Goal: Task Accomplishment & Management: Manage account settings

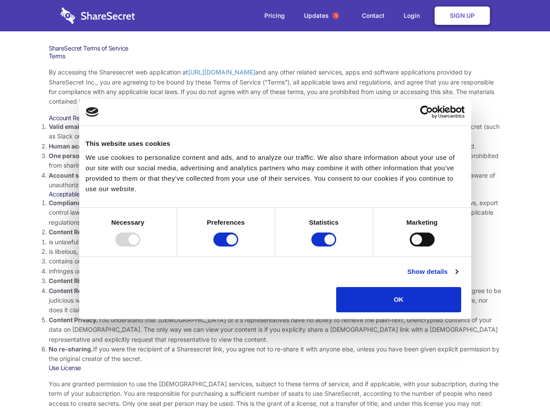
click at [275, 209] on li "Compliance with local laws and regulations. Your use of the Sharesecret must no…" at bounding box center [275, 212] width 453 height 29
click at [140, 246] on div at bounding box center [127, 240] width 25 height 14
click at [238, 246] on input "Preferences" at bounding box center [225, 240] width 25 height 14
checkbox input "false"
click at [325, 246] on input "Statistics" at bounding box center [323, 240] width 25 height 14
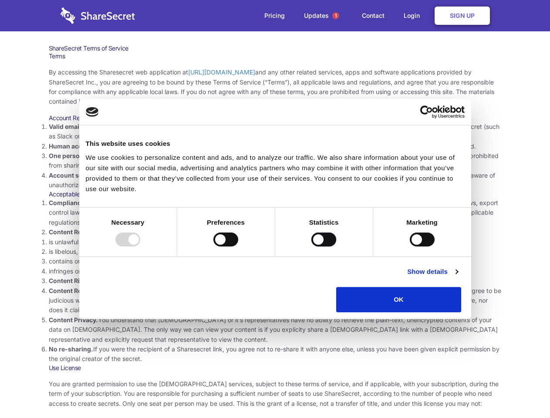
checkbox input "false"
click at [410, 246] on input "Marketing" at bounding box center [422, 240] width 25 height 14
checkbox input "true"
click at [458, 277] on link "Show details" at bounding box center [432, 272] width 51 height 10
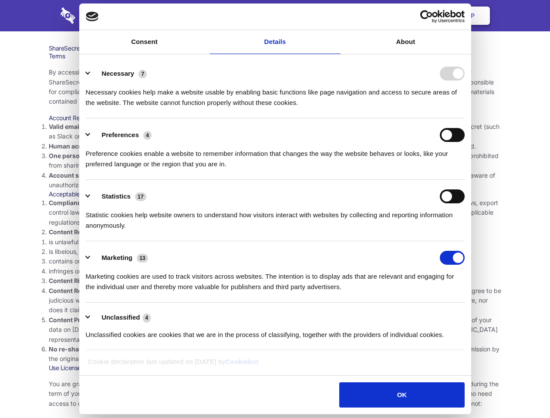
click at [465, 118] on li "Necessary 7 Necessary cookies help make a website usable by enabling basic func…" at bounding box center [275, 87] width 379 height 61
click at [335, 16] on span "1" at bounding box center [335, 15] width 7 height 7
